Goal: Information Seeking & Learning: Find contact information

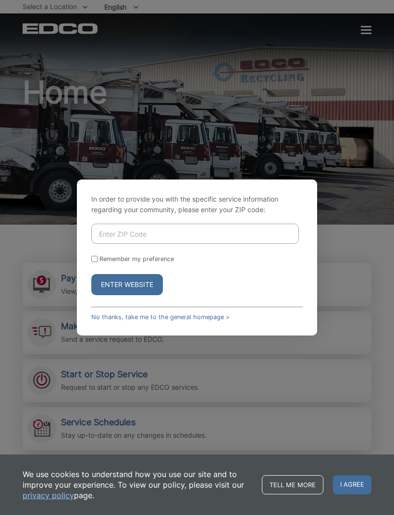
click at [182, 243] on input "Enter ZIP Code" at bounding box center [194, 234] width 207 height 20
type input "90755"
click at [148, 295] on button "Enter Website" at bounding box center [127, 284] width 72 height 21
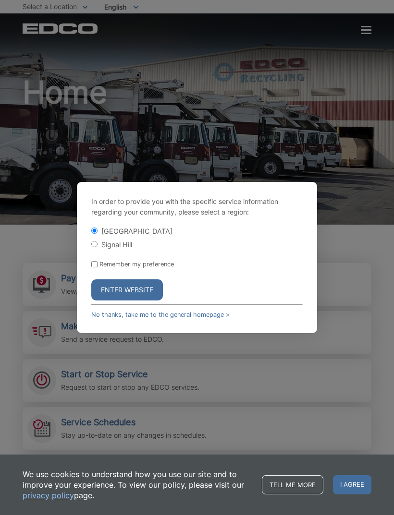
click at [115, 235] on label "[GEOGRAPHIC_DATA]" at bounding box center [136, 231] width 71 height 8
click at [97, 234] on input "[GEOGRAPHIC_DATA]" at bounding box center [94, 231] width 6 height 6
click at [120, 249] on label "Signal Hill" at bounding box center [116, 245] width 31 height 8
click at [97, 247] on input "Signal Hill" at bounding box center [94, 244] width 6 height 6
radio input "true"
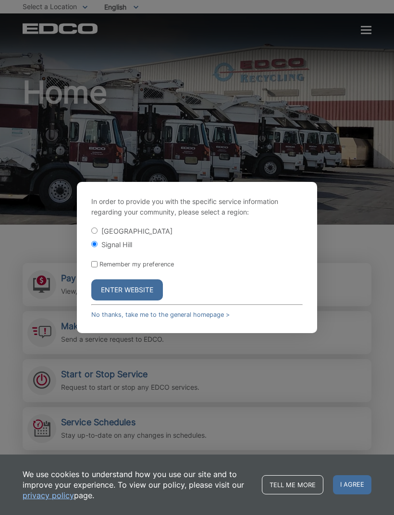
click at [132, 301] on button "Enter Website" at bounding box center [127, 290] width 72 height 21
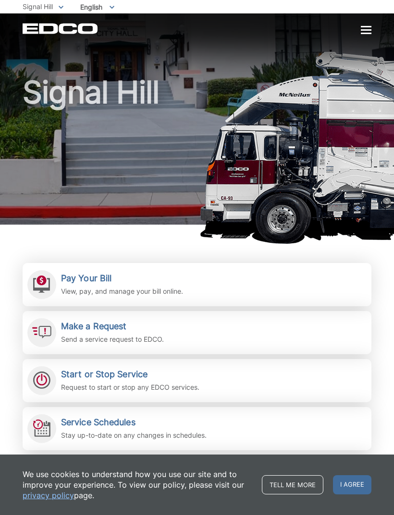
click at [368, 29] on div at bounding box center [366, 29] width 11 height 1
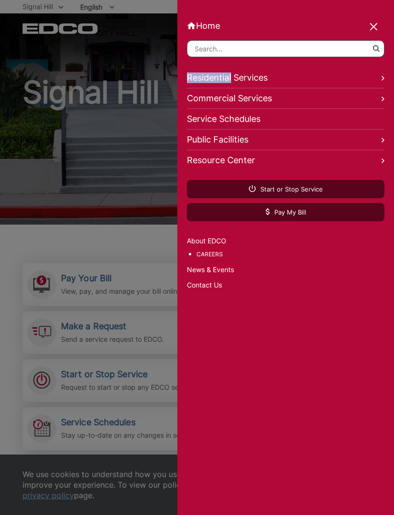
click at [375, 98] on link "Commercial Services" at bounding box center [285, 98] width 197 height 21
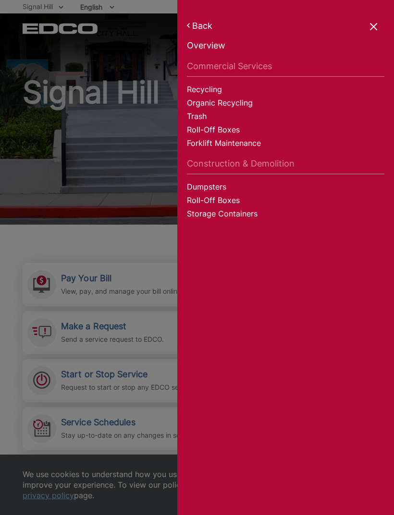
click at [375, 27] on div at bounding box center [373, 27] width 13 height 13
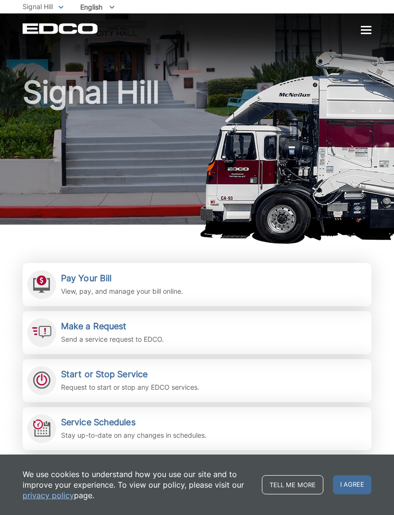
click at [363, 28] on div at bounding box center [366, 30] width 11 height 8
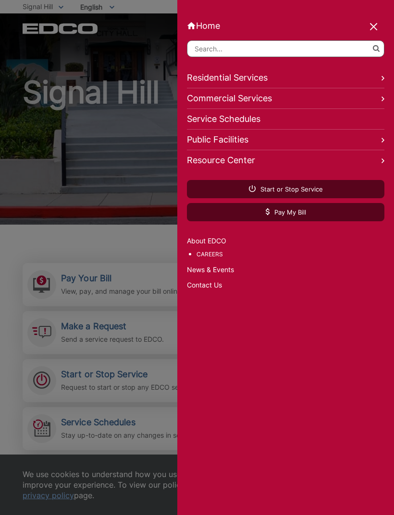
click at [378, 77] on link "Residential Services" at bounding box center [285, 78] width 197 height 21
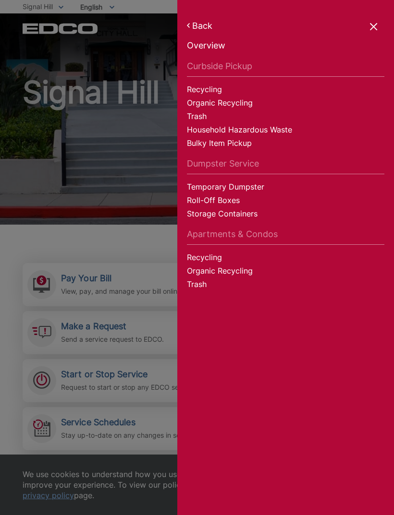
click at [276, 129] on link "Household Hazardous Waste" at bounding box center [285, 130] width 197 height 13
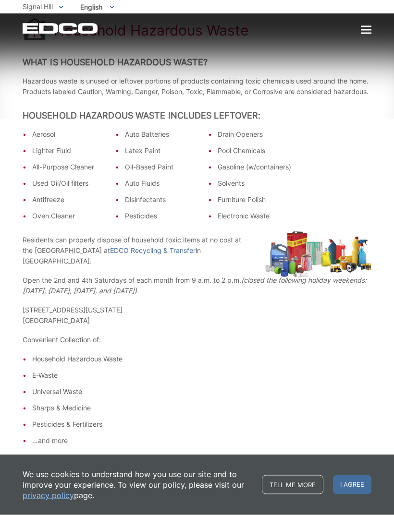
scroll to position [141, 0]
click at [195, 255] on link "EDCO Recycling & Transfer" at bounding box center [152, 250] width 85 height 11
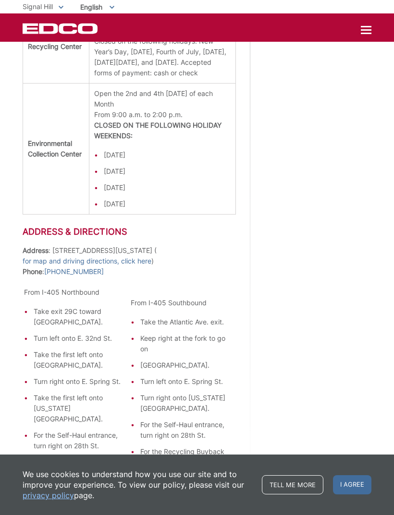
scroll to position [1252, 0]
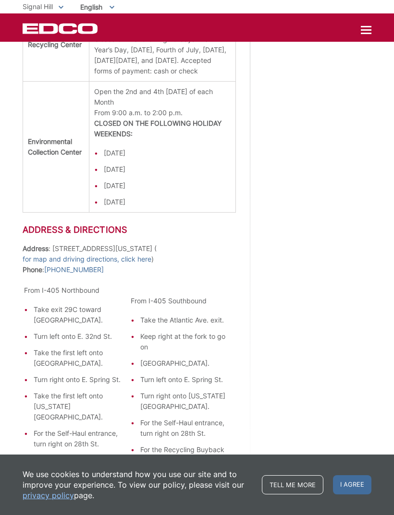
click at [115, 243] on p "Address : 2755 California Ave. ( for map and driving directions, click here ) P…" at bounding box center [129, 259] width 213 height 32
click at [106, 254] on link "for map and driving directions, click here" at bounding box center [87, 259] width 129 height 11
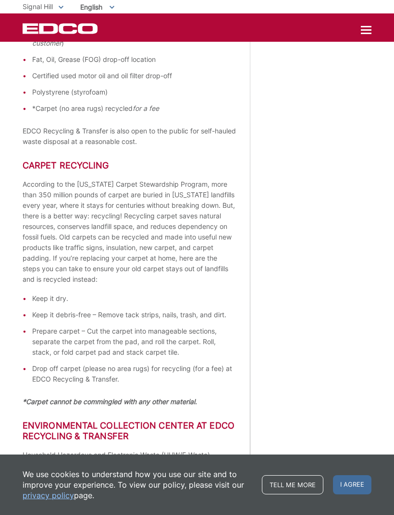
scroll to position [526, 0]
